Goal: Transaction & Acquisition: Obtain resource

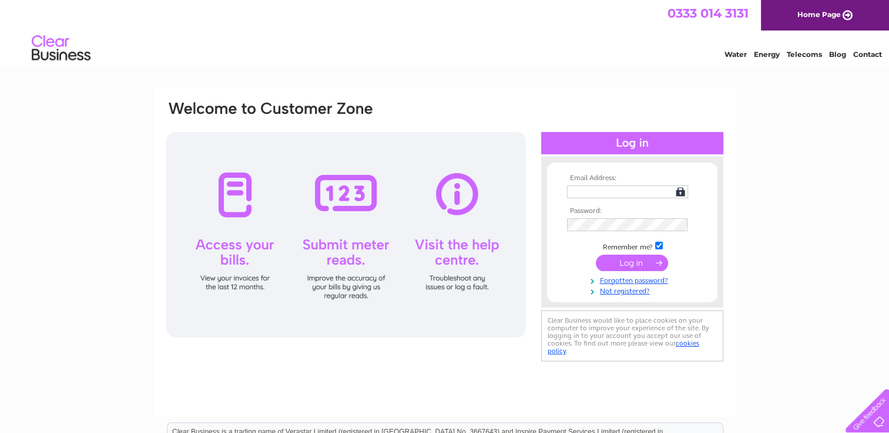
click at [593, 183] on td at bounding box center [632, 192] width 136 height 19
click at [581, 174] on th "Email Address:" at bounding box center [632, 178] width 136 height 8
click at [574, 206] on td at bounding box center [632, 204] width 136 height 6
click at [579, 168] on div at bounding box center [632, 163] width 182 height 12
click at [584, 181] on th "Email Address:" at bounding box center [632, 178] width 136 height 8
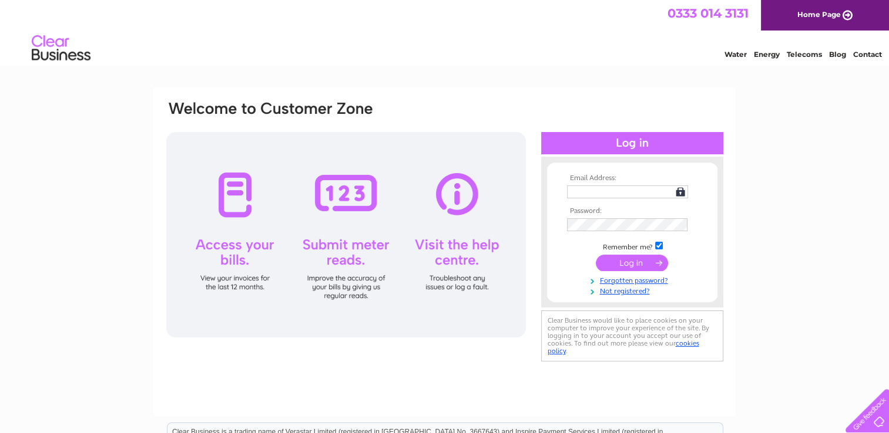
click at [584, 180] on th "Email Address:" at bounding box center [632, 178] width 136 height 8
click at [631, 144] on div at bounding box center [632, 143] width 182 height 22
click at [590, 194] on input "text" at bounding box center [628, 193] width 122 height 14
type input "botanic@madasafish.com"
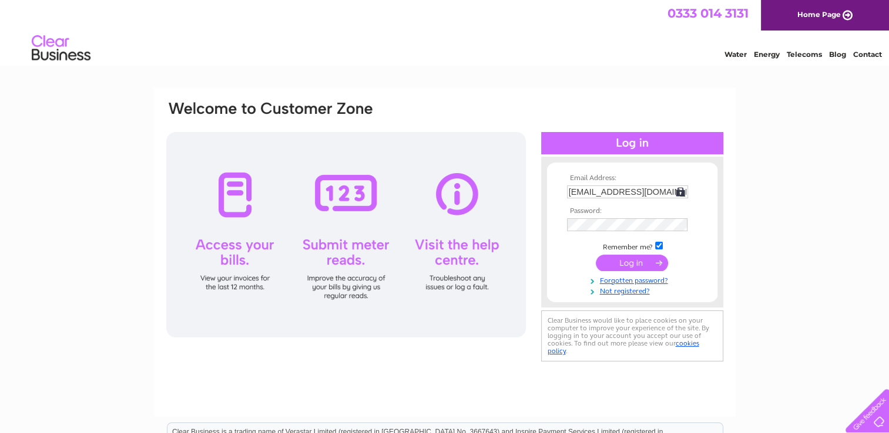
click at [644, 261] on input "submit" at bounding box center [631, 263] width 72 height 16
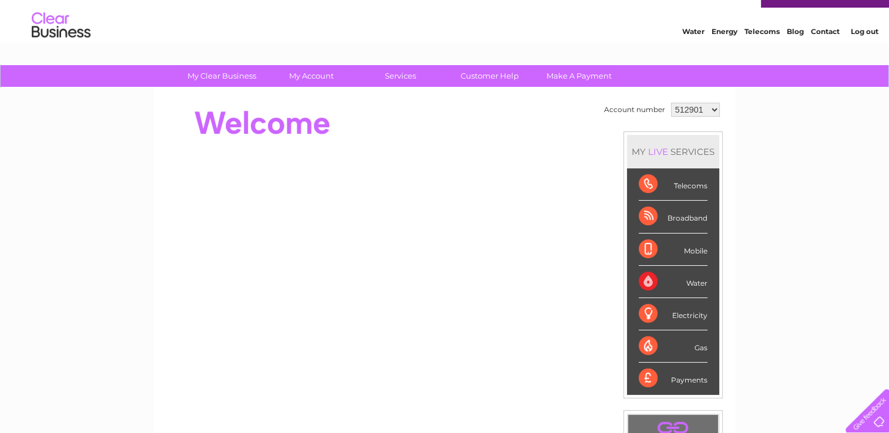
scroll to position [25, 0]
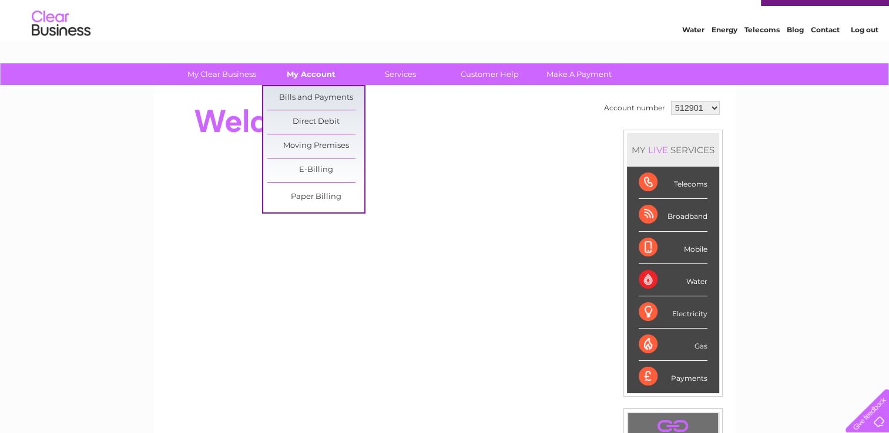
click at [301, 75] on link "My Account" at bounding box center [311, 74] width 97 height 22
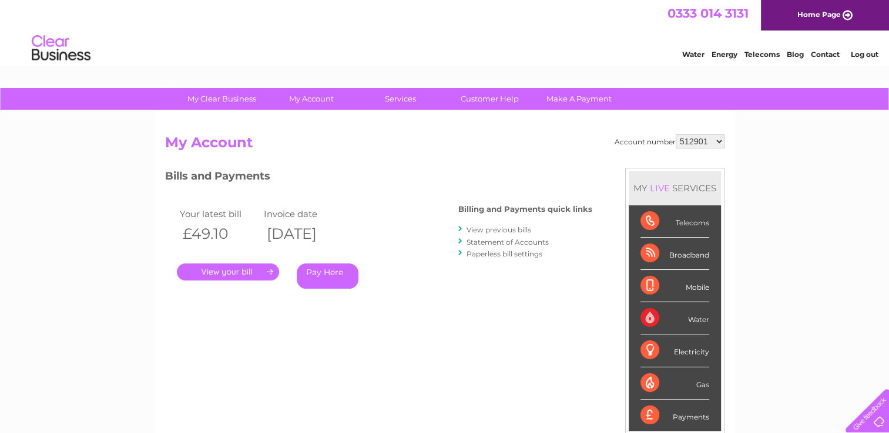
click at [716, 142] on select "512901 982637 1080753" at bounding box center [699, 141] width 49 height 14
select select "982637"
click at [675, 134] on select "512901 982637 1080753" at bounding box center [699, 141] width 49 height 14
click at [496, 230] on link "View previous bills" at bounding box center [498, 230] width 65 height 9
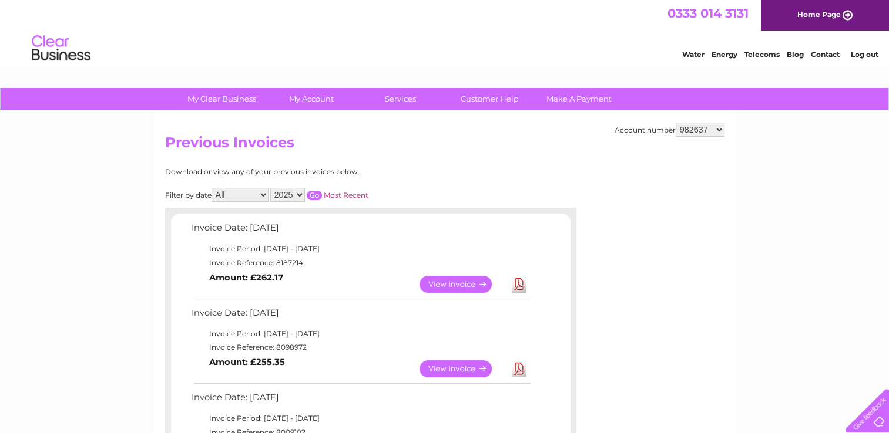
click at [460, 366] on link "View" at bounding box center [462, 369] width 86 height 17
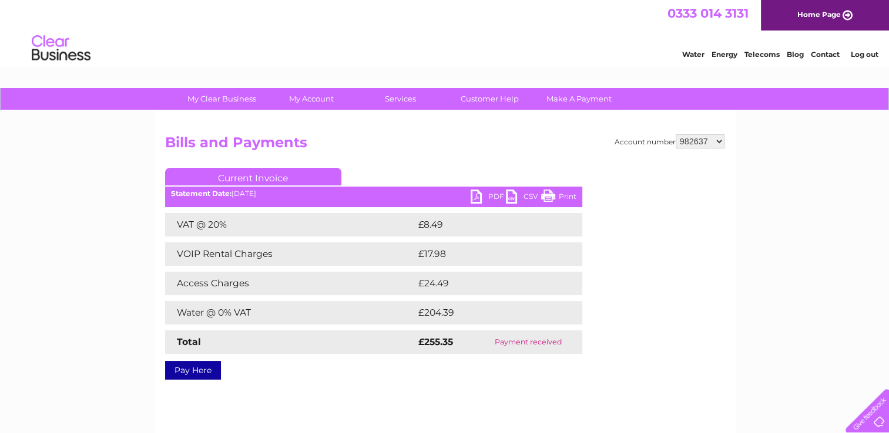
click at [475, 197] on link "PDF" at bounding box center [487, 198] width 35 height 17
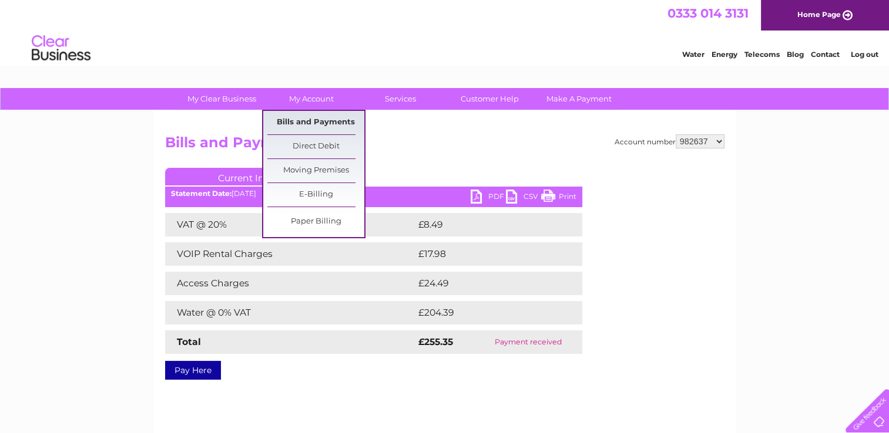
click at [302, 119] on link "Bills and Payments" at bounding box center [315, 122] width 97 height 23
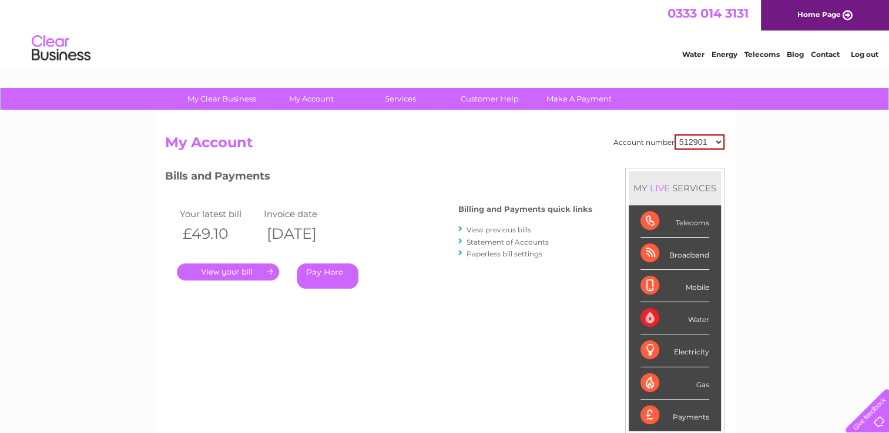
click at [715, 137] on select "512901 982637 1080753" at bounding box center [699, 141] width 50 height 15
select select "982637"
click at [674, 134] on select "512901 982637 1080753" at bounding box center [699, 141] width 50 height 15
click at [248, 272] on link "." at bounding box center [228, 272] width 102 height 17
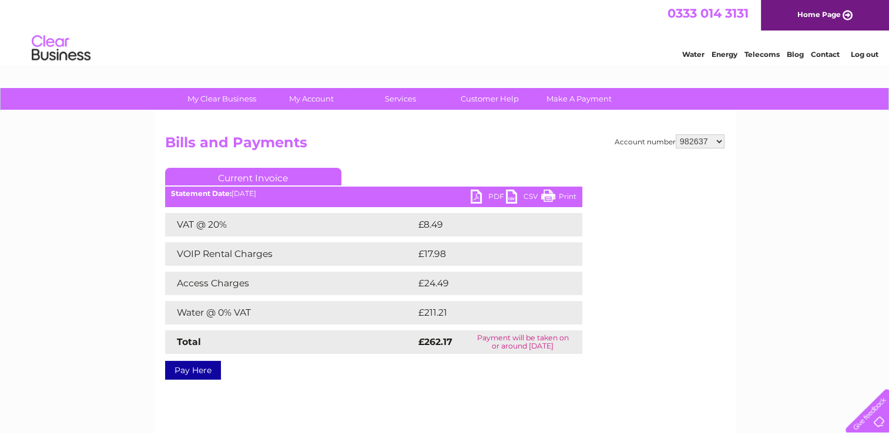
click at [487, 196] on link "PDF" at bounding box center [487, 198] width 35 height 17
